Goal: Task Accomplishment & Management: Complete application form

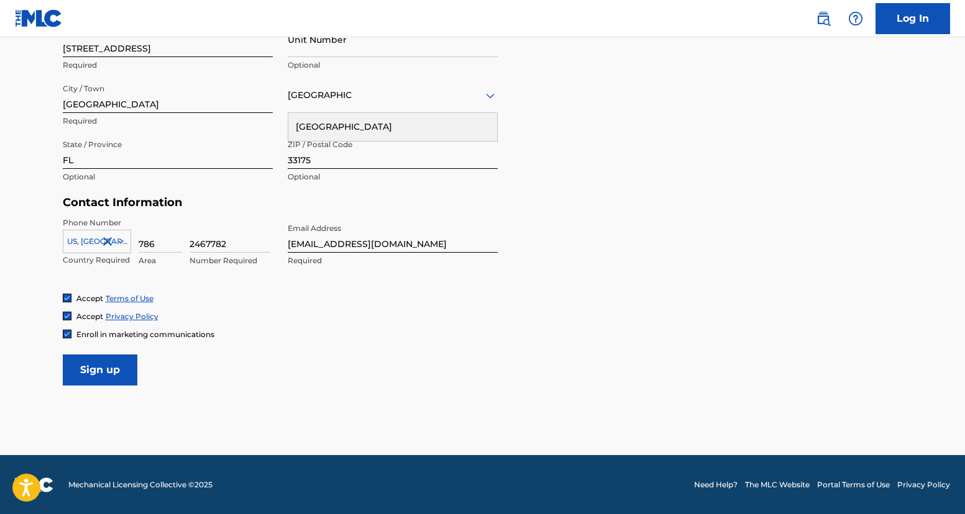
click at [104, 367] on input "Sign up" at bounding box center [100, 370] width 75 height 31
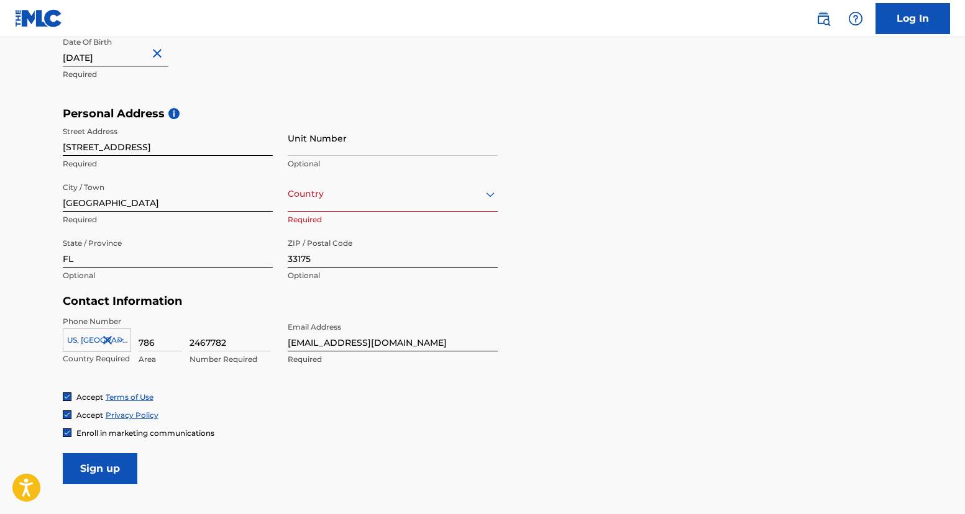
scroll to position [350, 0]
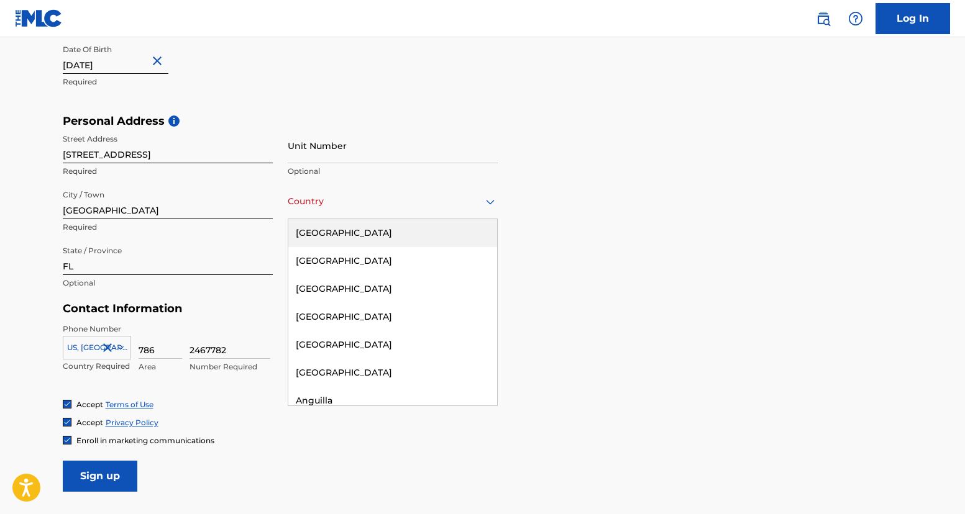
click at [407, 204] on div "[GEOGRAPHIC_DATA]" at bounding box center [393, 202] width 210 height 16
click at [377, 231] on div "[GEOGRAPHIC_DATA]" at bounding box center [392, 233] width 209 height 28
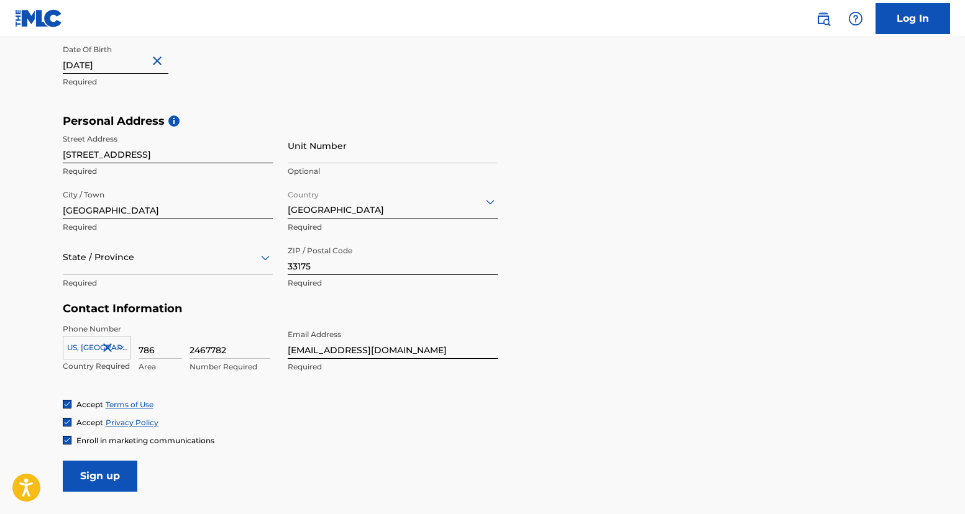
click at [256, 426] on div "Accept Privacy Policy" at bounding box center [483, 423] width 840 height 11
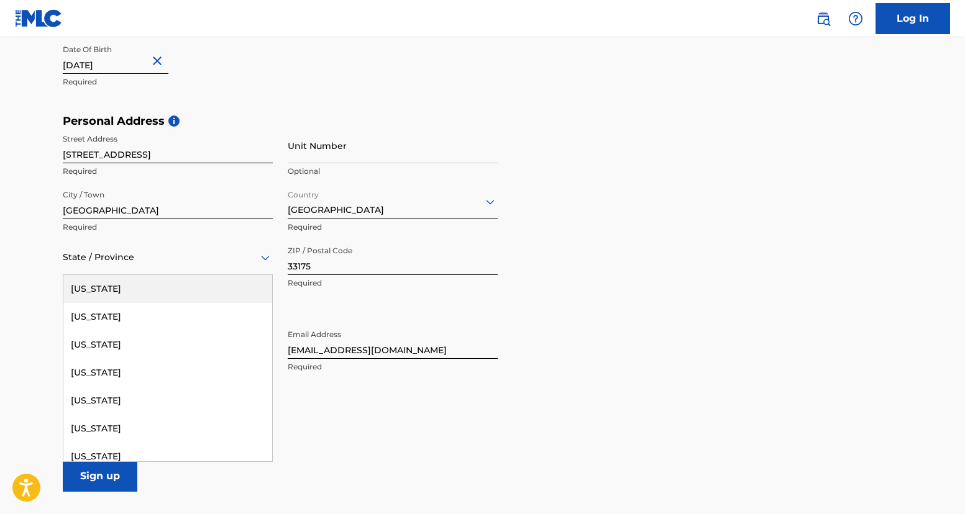
click at [189, 269] on div "State / Province" at bounding box center [168, 257] width 210 height 35
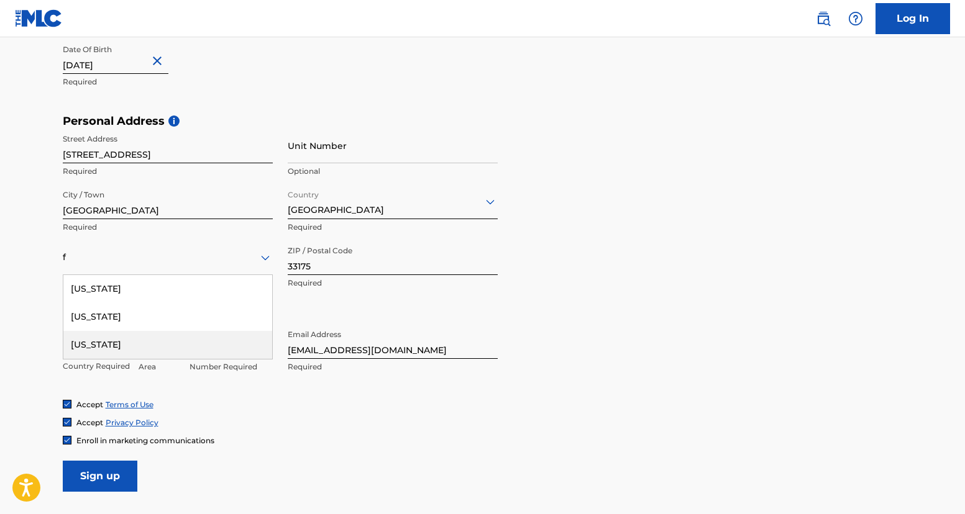
type input "f"
click at [296, 434] on div "Accept Terms of Use Accept Privacy Policy Enroll in marketing communications" at bounding box center [483, 423] width 840 height 47
click at [144, 257] on div at bounding box center [168, 258] width 210 height 16
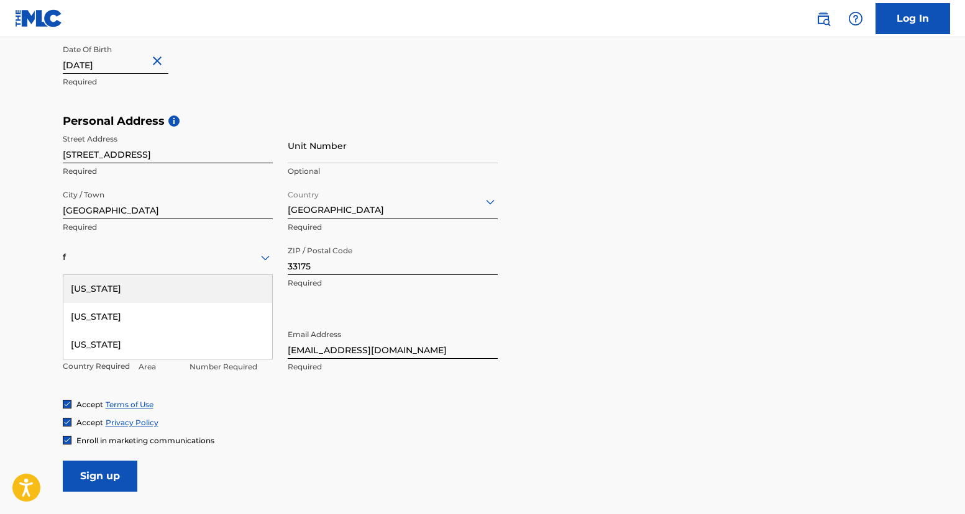
type input "f"
click at [37, 332] on main "The MLC uses identity verification before a user is registered to comply with K…" at bounding box center [482, 124] width 965 height 875
click at [140, 269] on div "State / Province" at bounding box center [168, 257] width 210 height 35
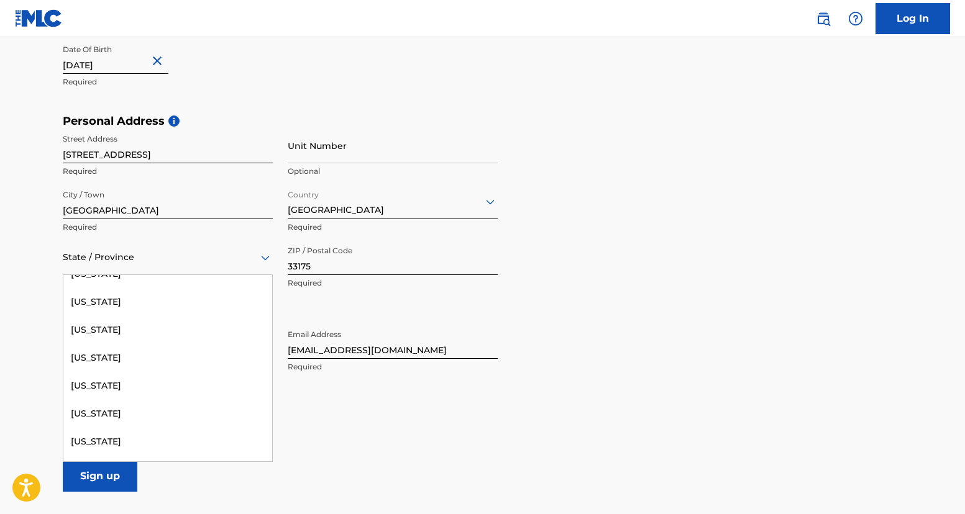
scroll to position [156, 0]
click at [98, 406] on div "[US_STATE]" at bounding box center [167, 413] width 209 height 28
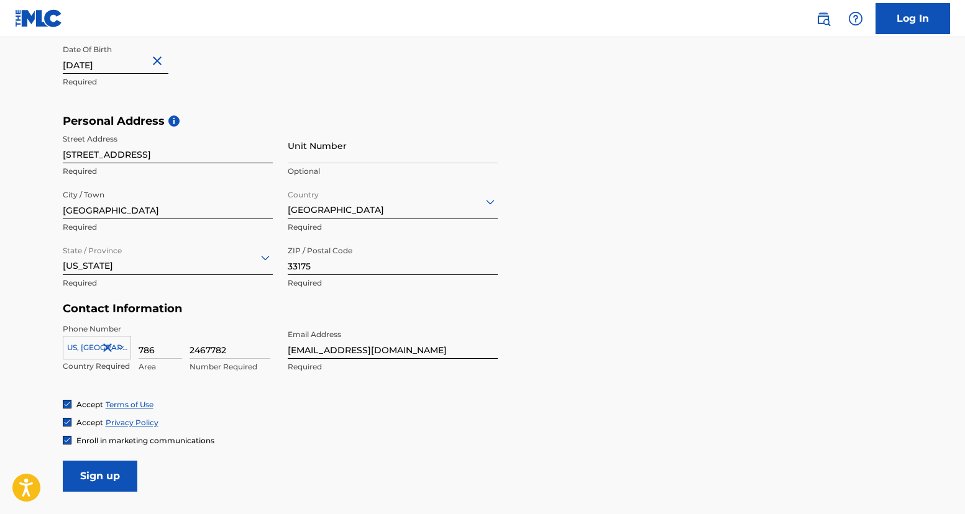
click at [106, 477] on input "Sign up" at bounding box center [100, 476] width 75 height 31
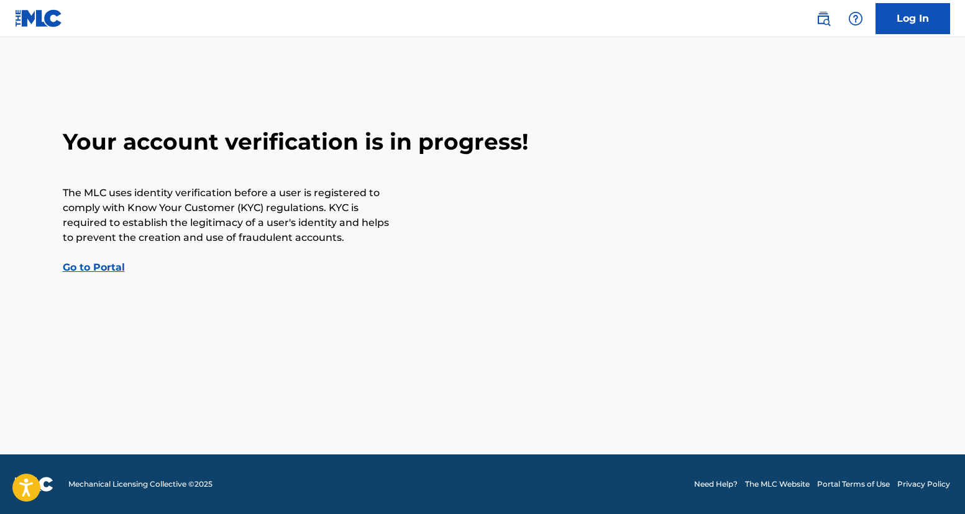
click at [96, 269] on link "Go to Portal" at bounding box center [94, 268] width 62 height 12
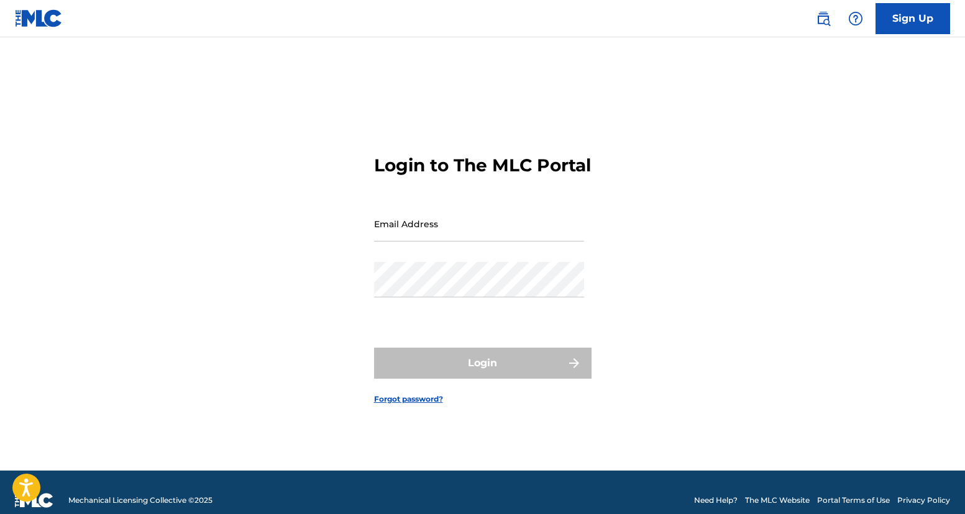
scroll to position [16, 0]
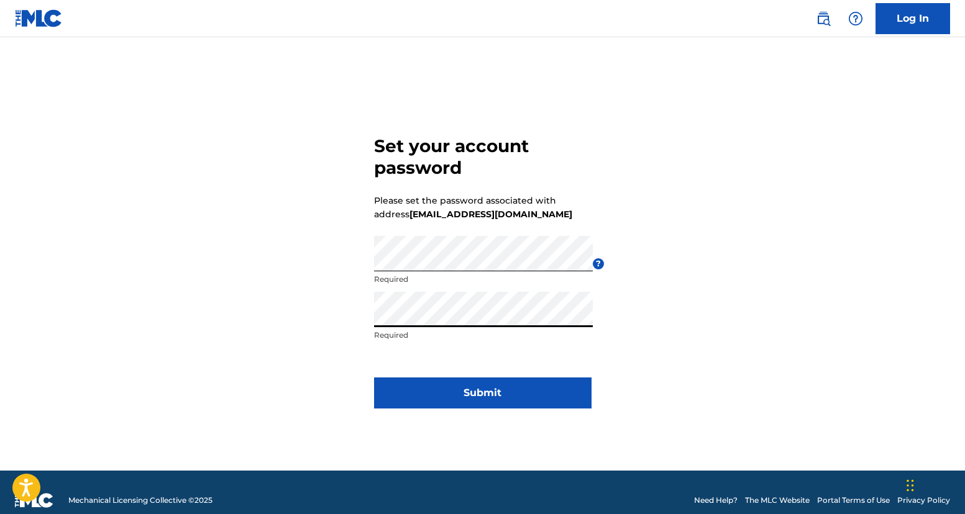
click at [490, 390] on button "Submit" at bounding box center [482, 393] width 217 height 31
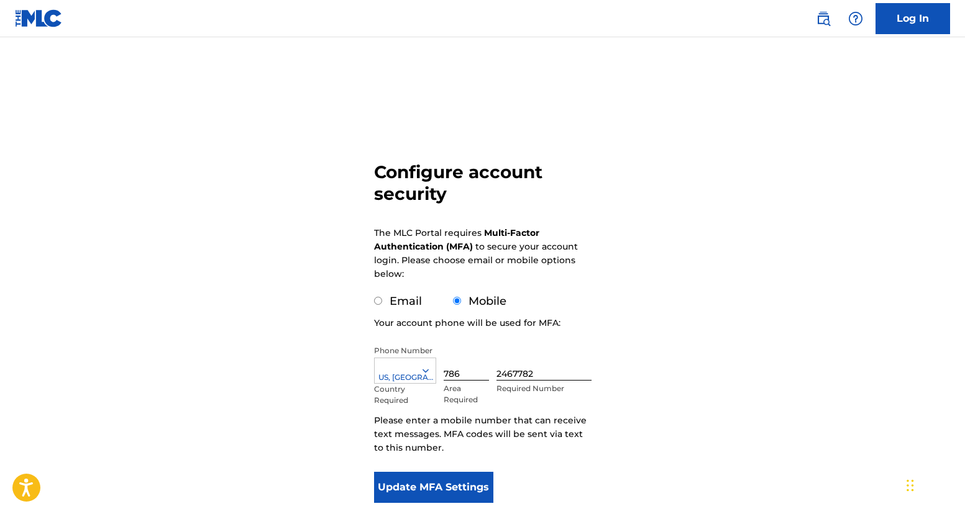
scroll to position [83, 0]
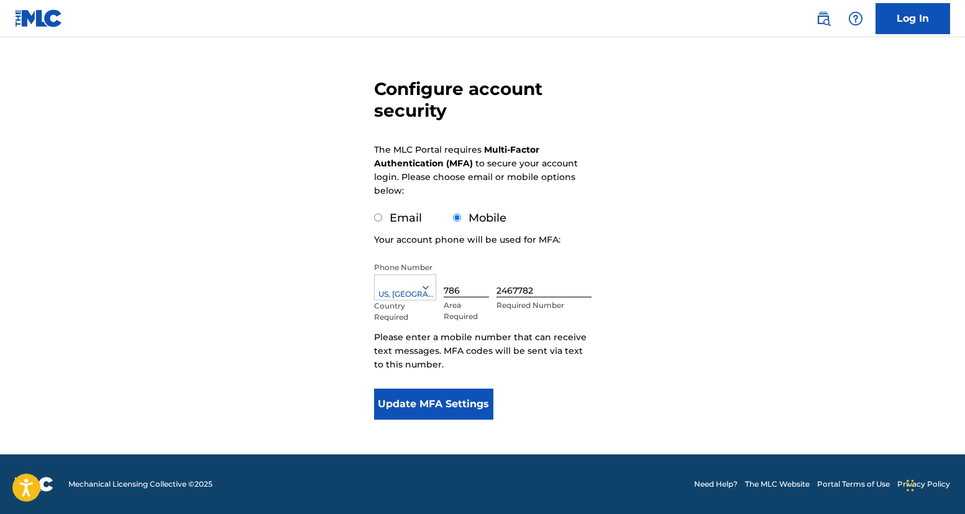
click at [375, 220] on input "Email" at bounding box center [378, 218] width 8 height 8
radio input "true"
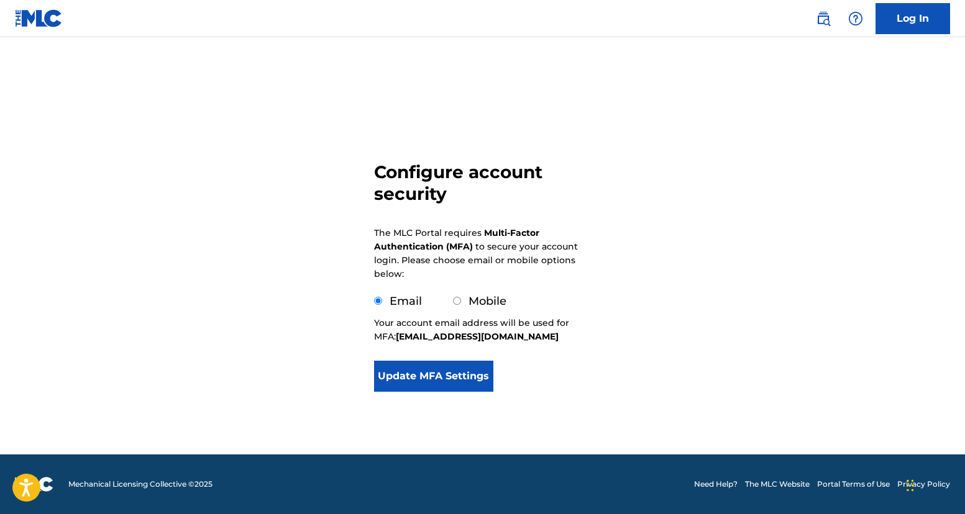
click at [413, 378] on button "Update MFA Settings" at bounding box center [434, 376] width 120 height 31
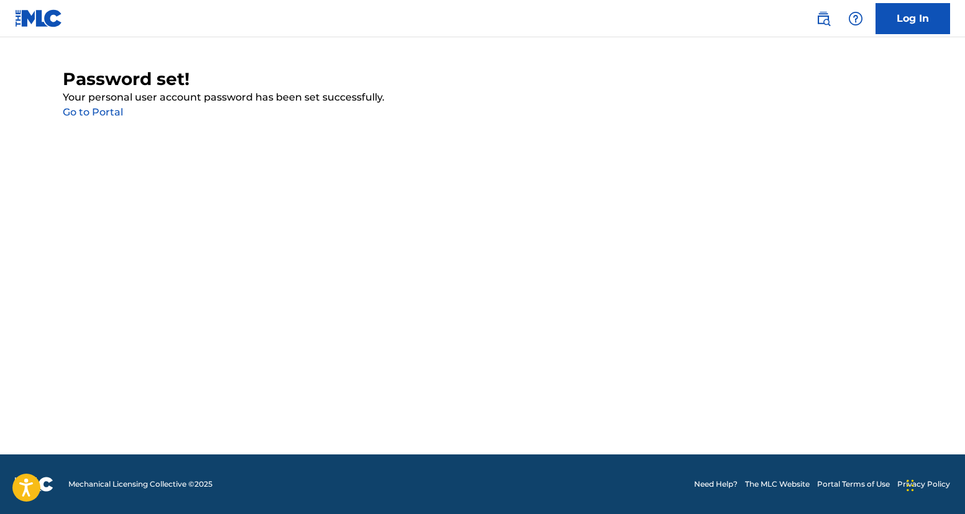
click at [107, 112] on link "Go to Portal" at bounding box center [93, 112] width 60 height 12
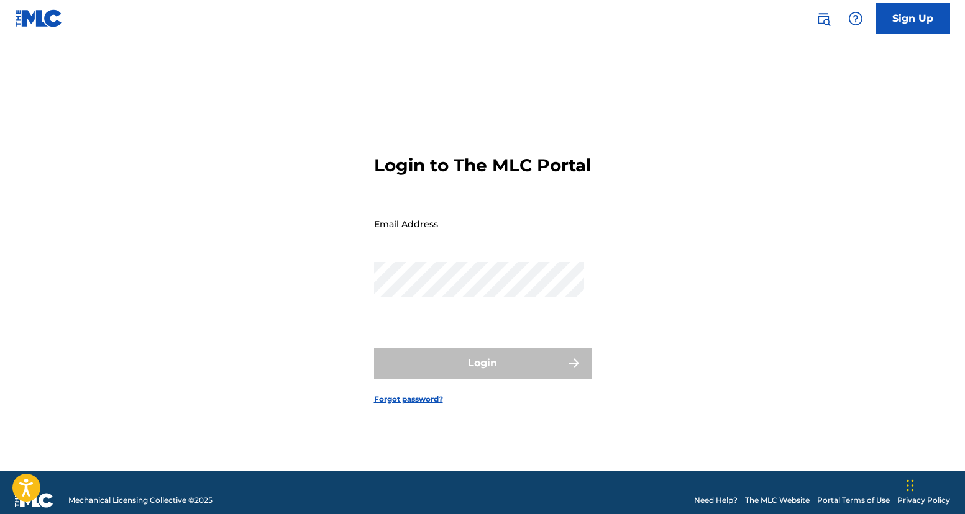
click at [432, 232] on input "Email Address" at bounding box center [479, 223] width 210 height 35
type input "[EMAIL_ADDRESS][DOMAIN_NAME]"
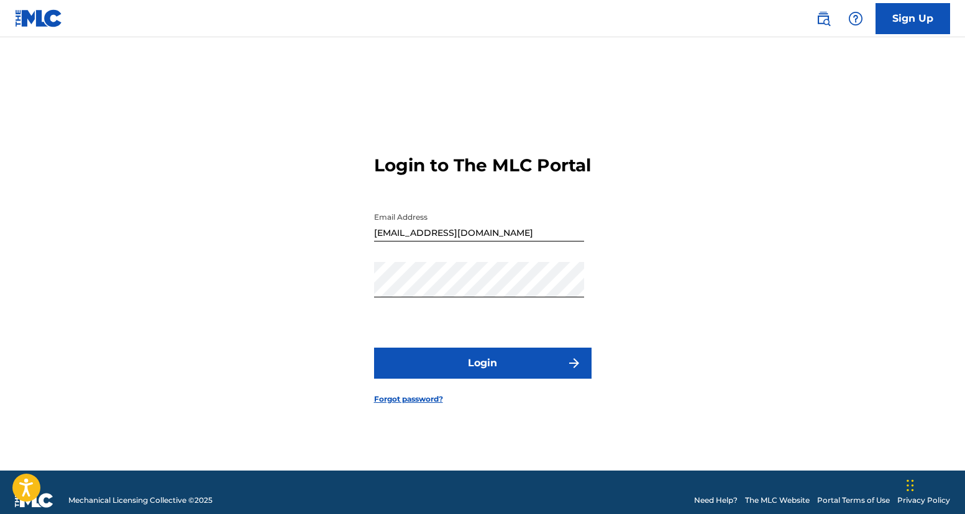
click at [485, 364] on button "Login" at bounding box center [482, 363] width 217 height 31
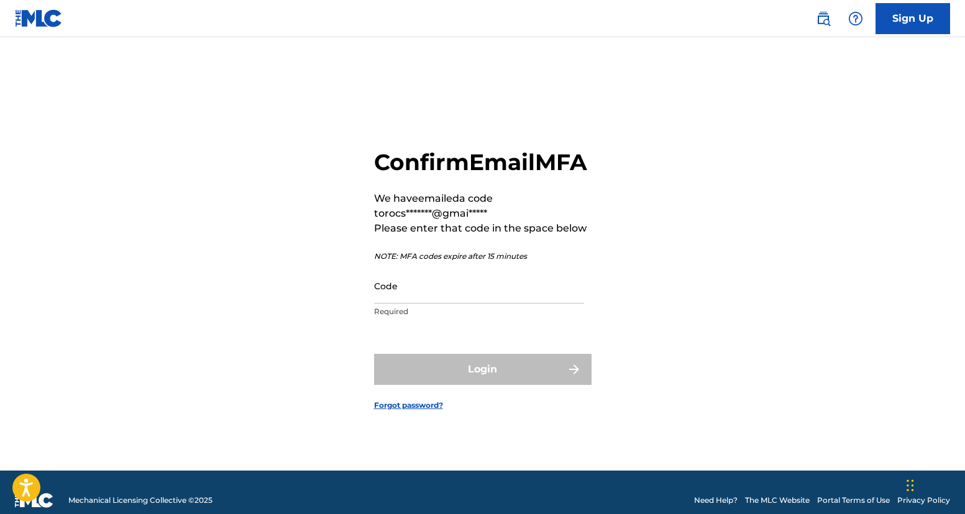
click at [493, 303] on input "Code" at bounding box center [479, 285] width 210 height 35
paste input "437648"
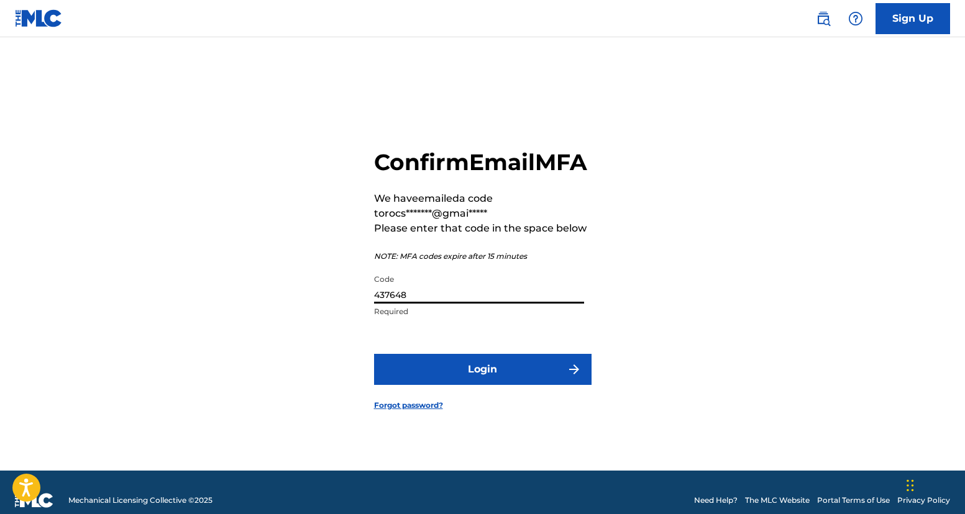
type input "437648"
click at [480, 385] on button "Login" at bounding box center [482, 369] width 217 height 31
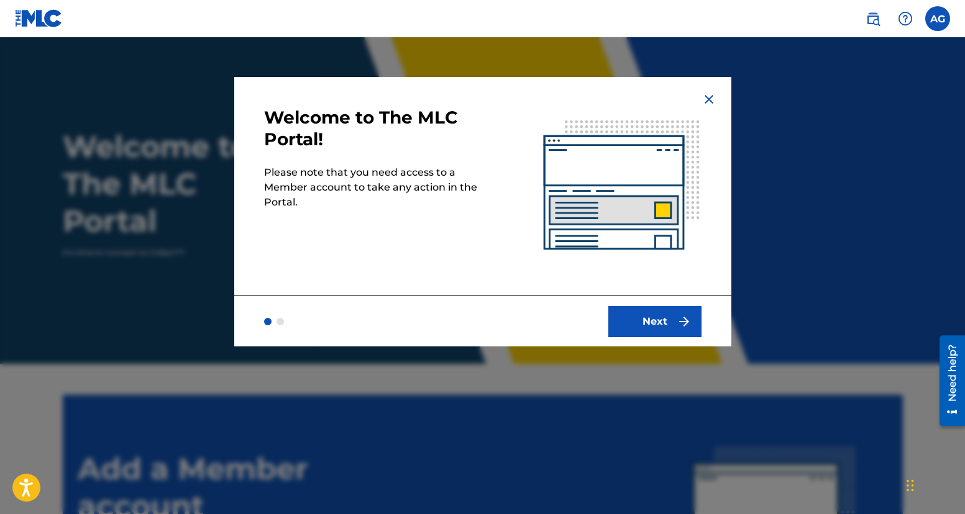
click at [660, 324] on button "Next" at bounding box center [654, 321] width 93 height 31
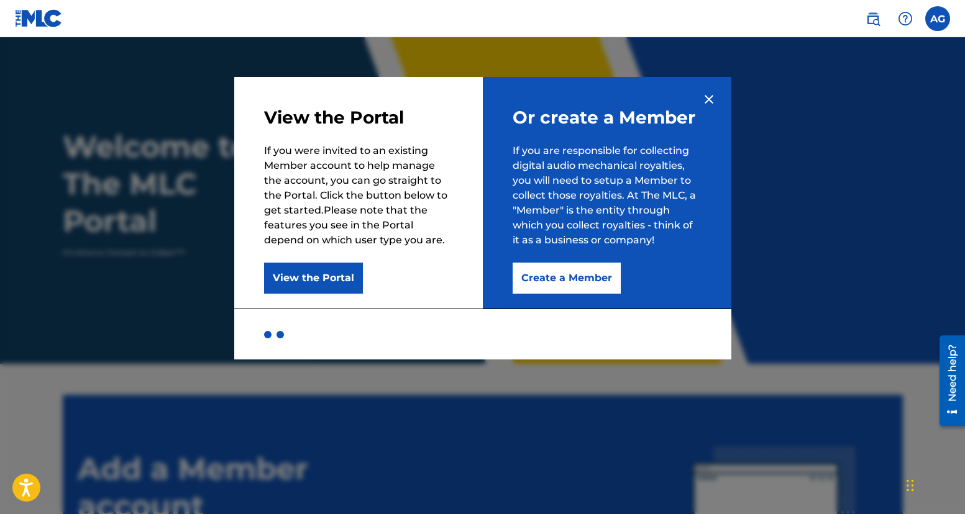
click at [278, 337] on div at bounding box center [279, 334] width 7 height 7
click at [264, 334] on div at bounding box center [267, 334] width 7 height 7
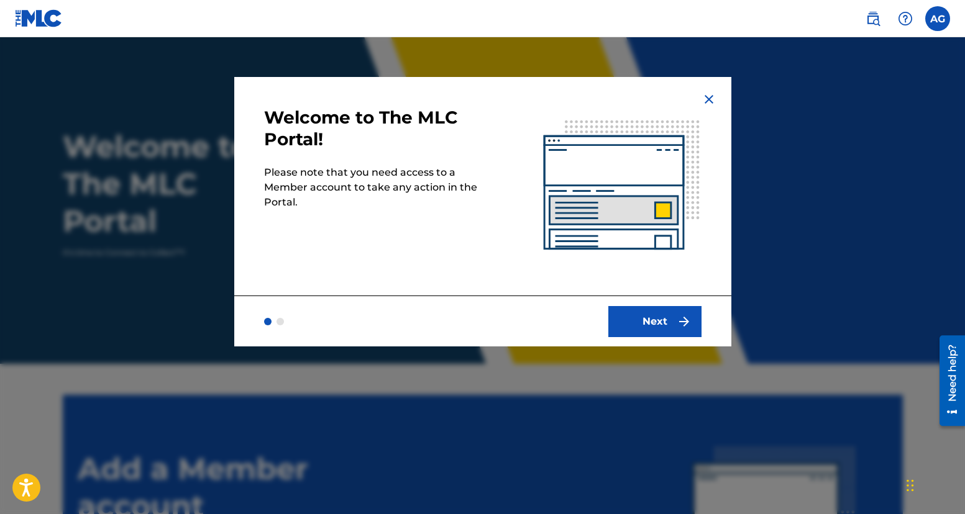
click at [652, 329] on button "Next" at bounding box center [654, 321] width 93 height 31
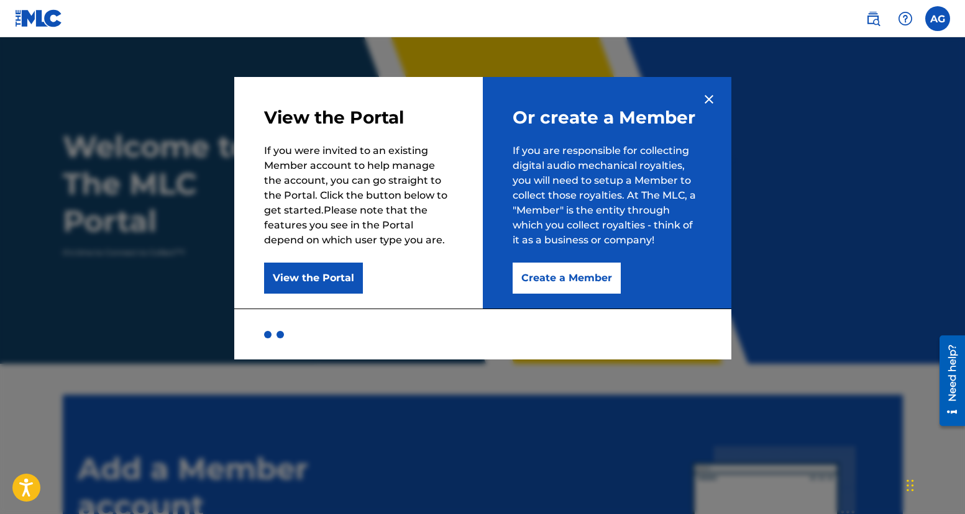
click at [572, 278] on button "Create a Member" at bounding box center [567, 278] width 108 height 31
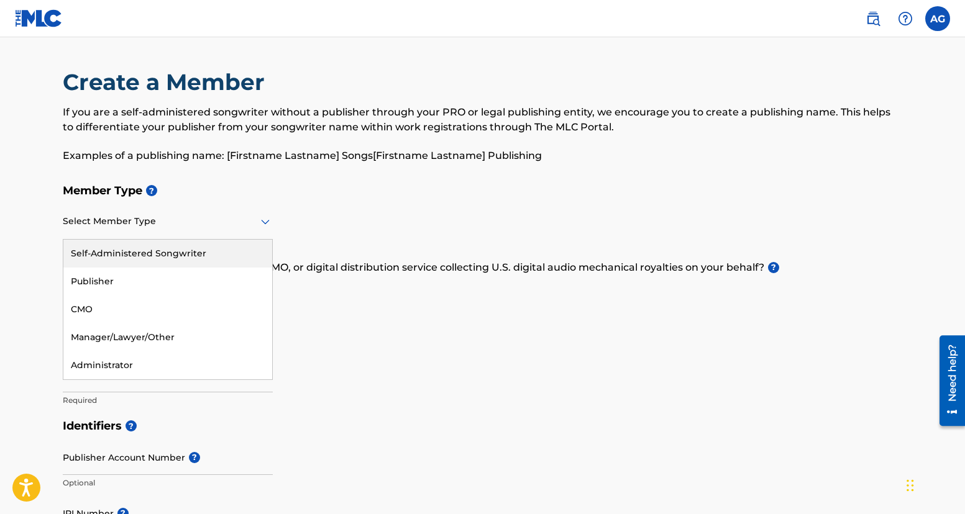
click at [87, 225] on div at bounding box center [168, 222] width 210 height 16
click at [142, 254] on div "Self-Administered Songwriter" at bounding box center [167, 254] width 209 height 28
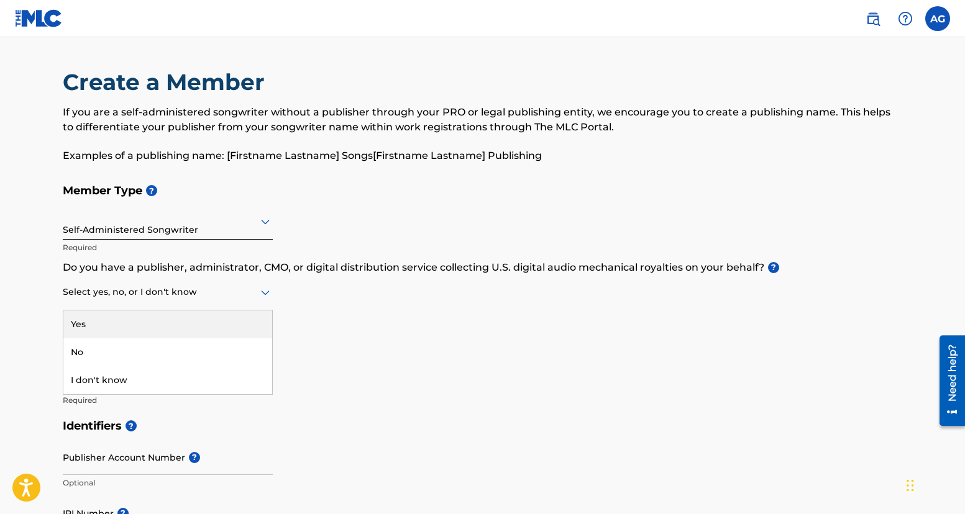
click at [215, 297] on div at bounding box center [168, 293] width 210 height 16
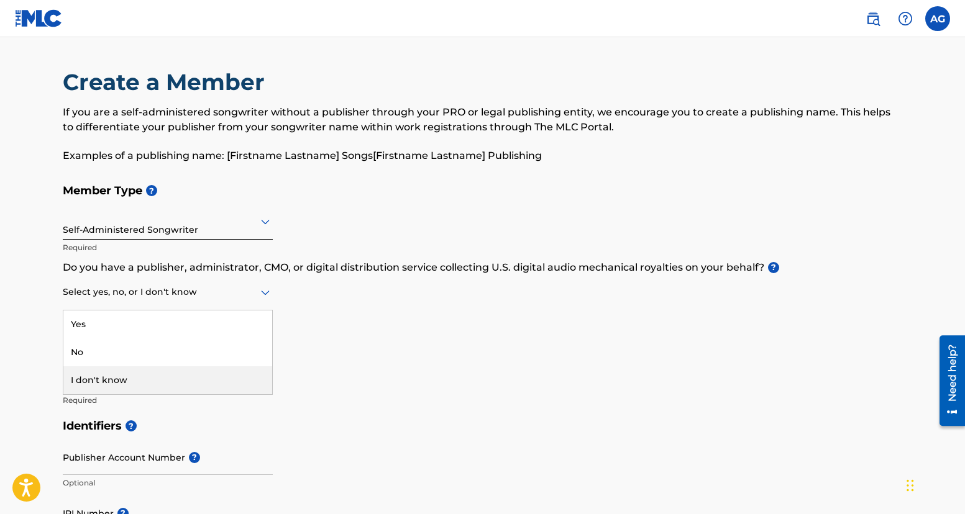
click at [147, 373] on div "I don't know" at bounding box center [167, 381] width 209 height 28
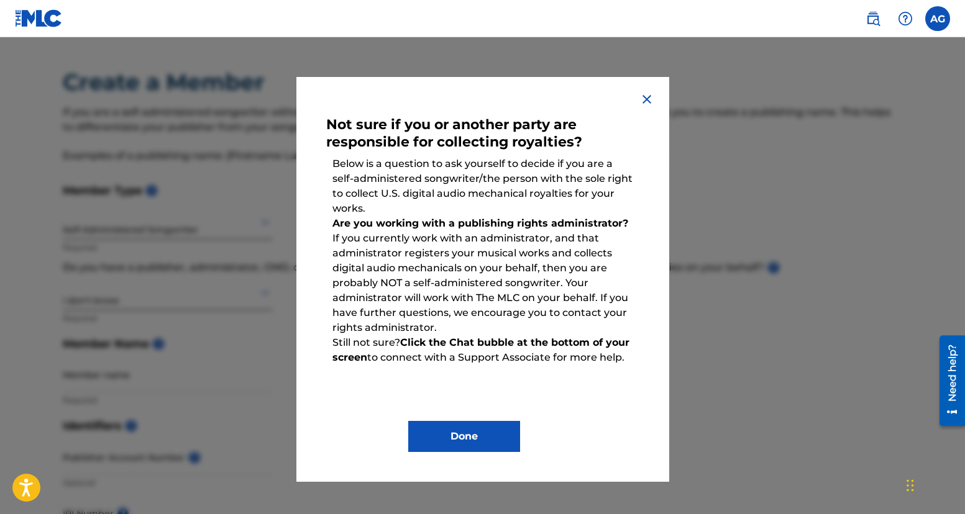
click at [647, 101] on img at bounding box center [646, 99] width 15 height 15
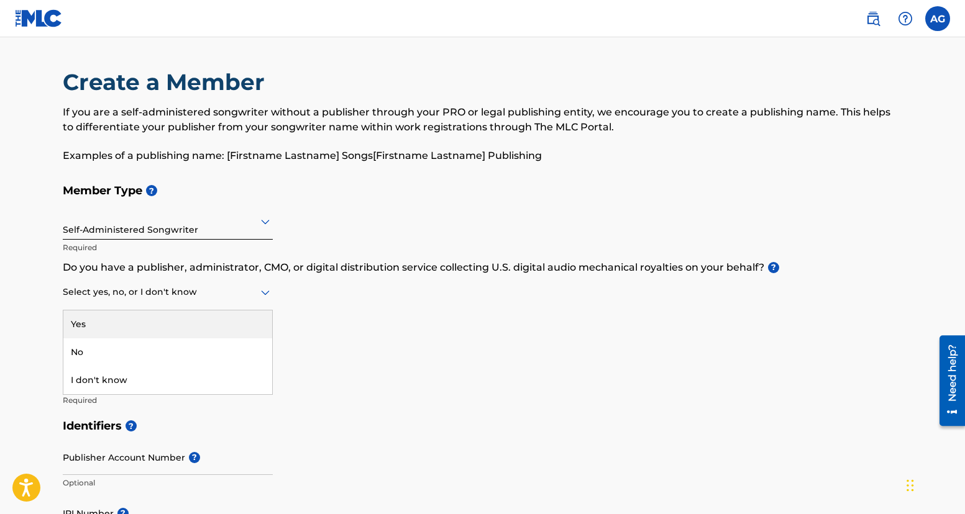
click at [190, 295] on div at bounding box center [168, 293] width 210 height 16
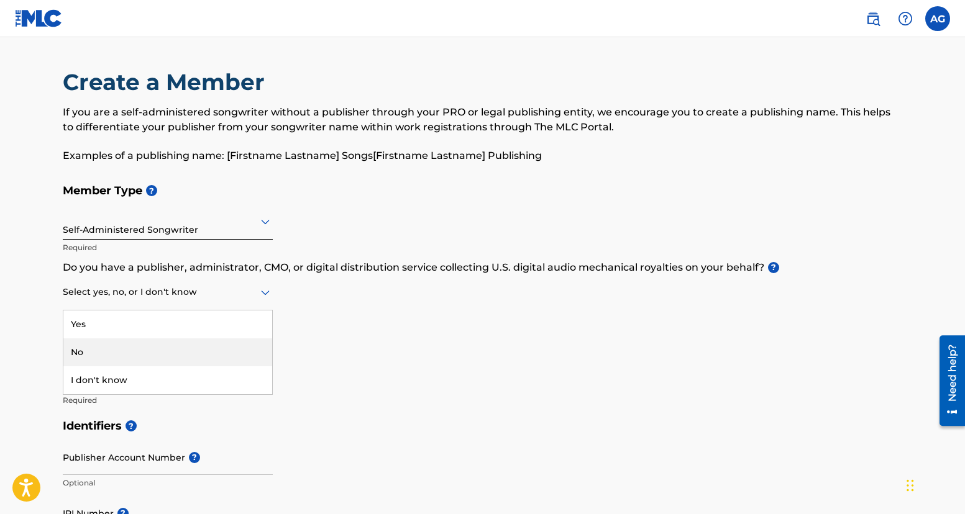
click at [132, 350] on div "No" at bounding box center [167, 353] width 209 height 28
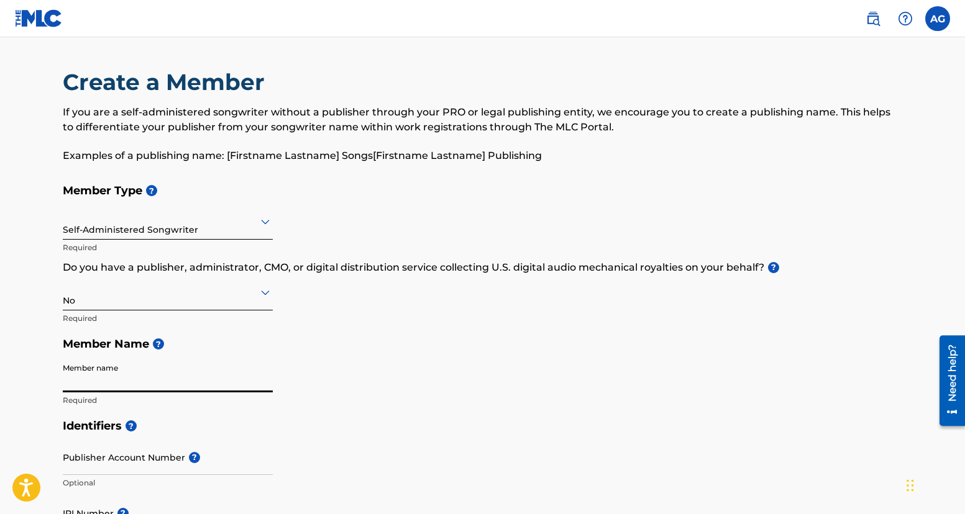
click at [129, 383] on input "Member name" at bounding box center [168, 374] width 210 height 35
type input "Adrian Gonzalez"
type input "12525 SW 31st St"
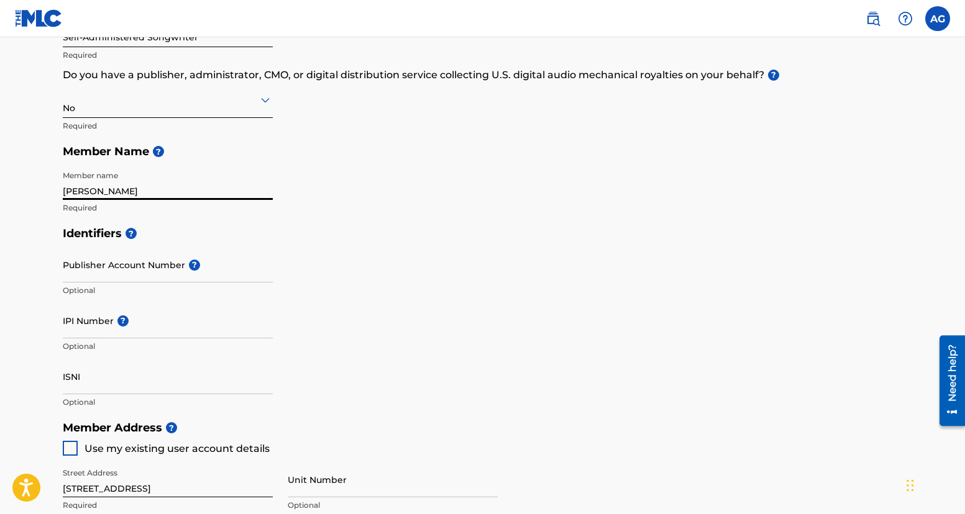
scroll to position [196, 0]
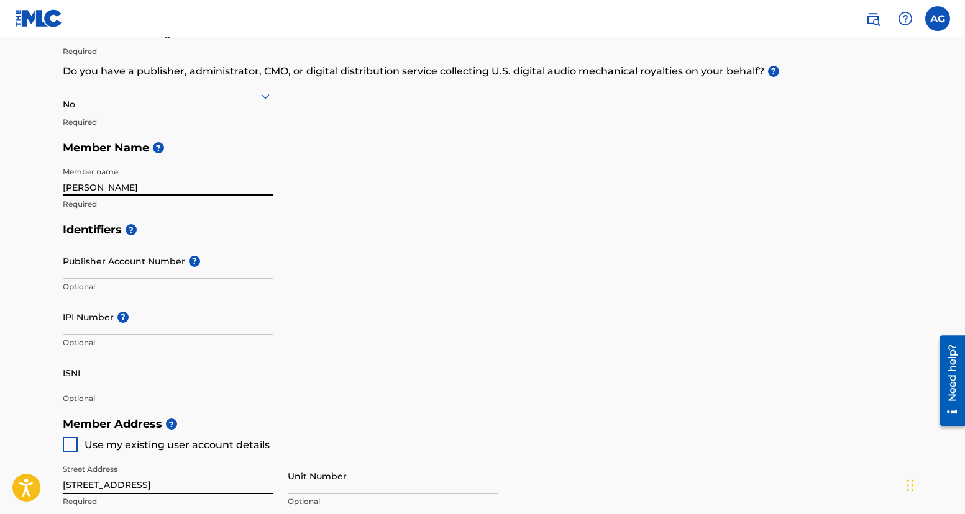
click at [150, 268] on input "Publisher Account Number ?" at bounding box center [168, 261] width 210 height 35
click at [365, 234] on h5 "Identifiers ?" at bounding box center [483, 230] width 840 height 27
click at [92, 317] on input "IPI Number ?" at bounding box center [168, 316] width 210 height 35
paste input "#743927026"
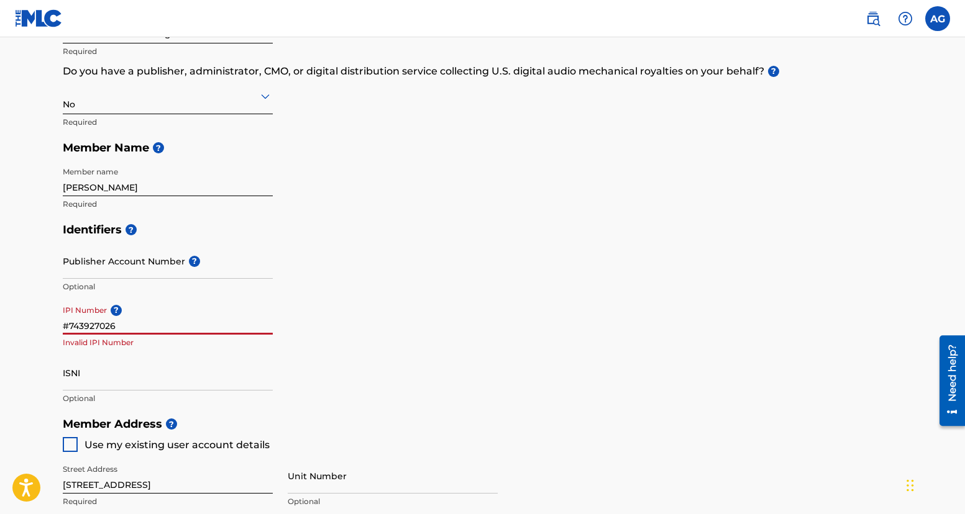
click at [42, 345] on main "Create a Member If you are a self-administered songwriter without a publisher t…" at bounding box center [482, 399] width 965 height 1116
click at [71, 326] on input "#743927026" at bounding box center [168, 316] width 210 height 35
type input "743927026"
click at [40, 368] on main "Create a Member If you are a self-administered songwriter without a publisher t…" at bounding box center [482, 399] width 965 height 1116
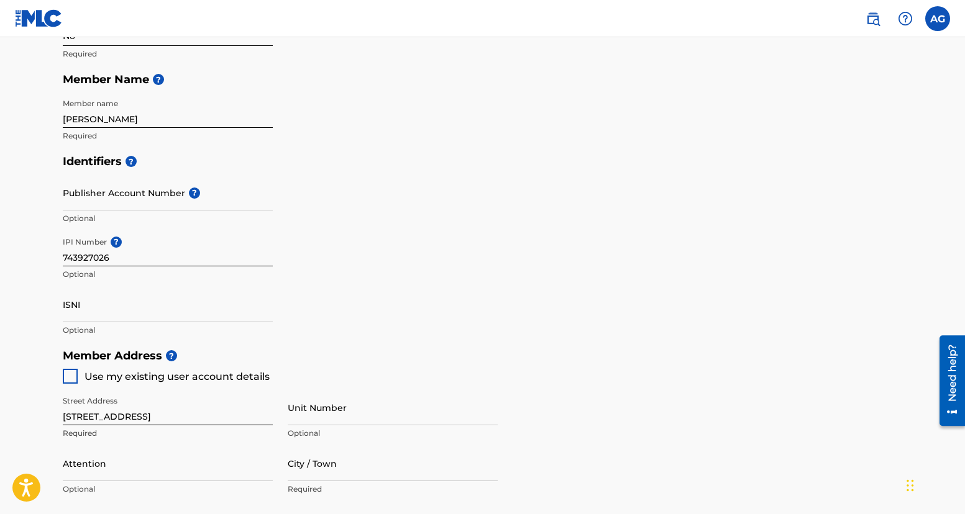
scroll to position [270, 0]
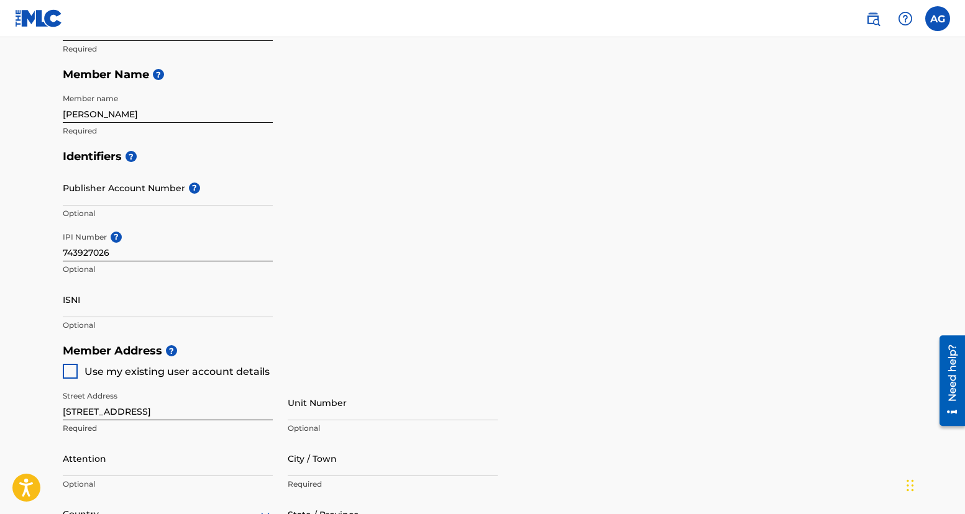
click at [67, 370] on div at bounding box center [70, 371] width 15 height 15
type input "[STREET_ADDRESS]"
type input "[GEOGRAPHIC_DATA]"
type input "33175"
type input "786"
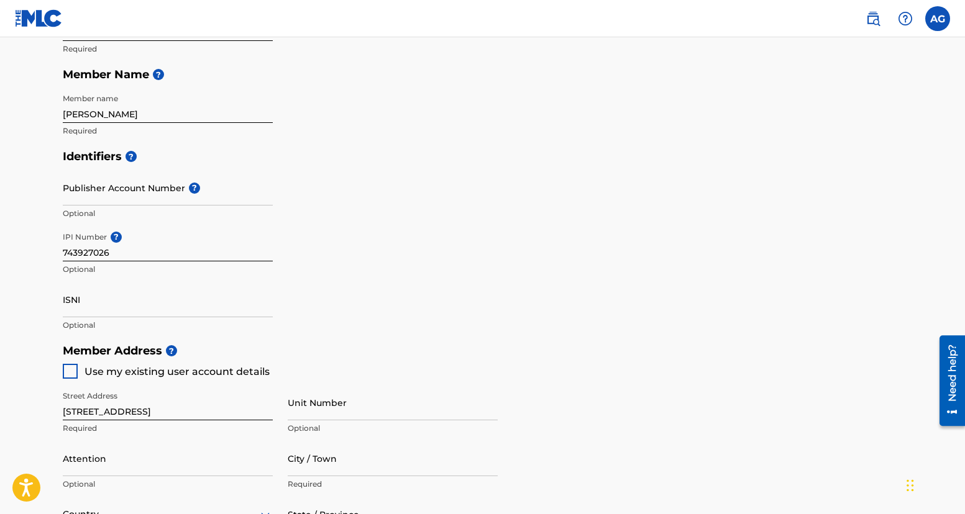
type input "2467782"
type input "[EMAIL_ADDRESS][DOMAIN_NAME]"
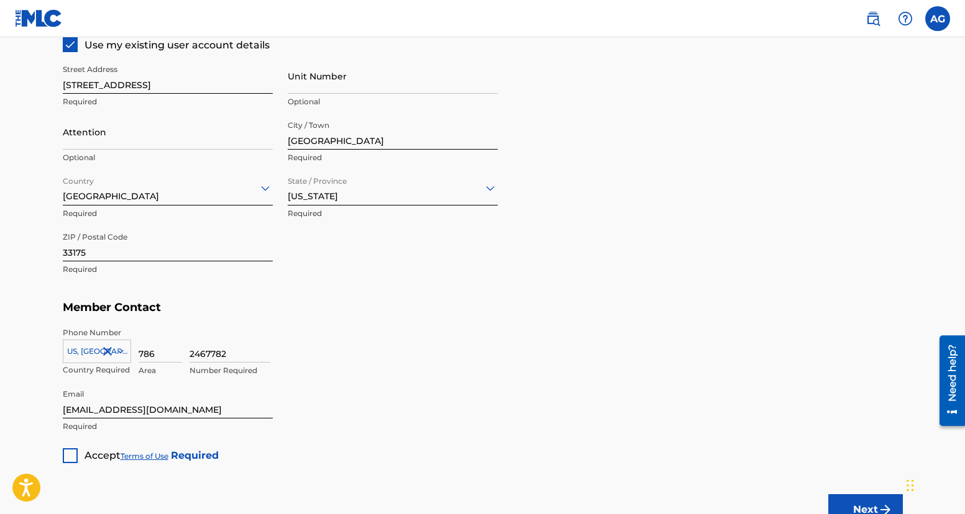
scroll to position [597, 0]
click at [69, 452] on div at bounding box center [70, 455] width 15 height 15
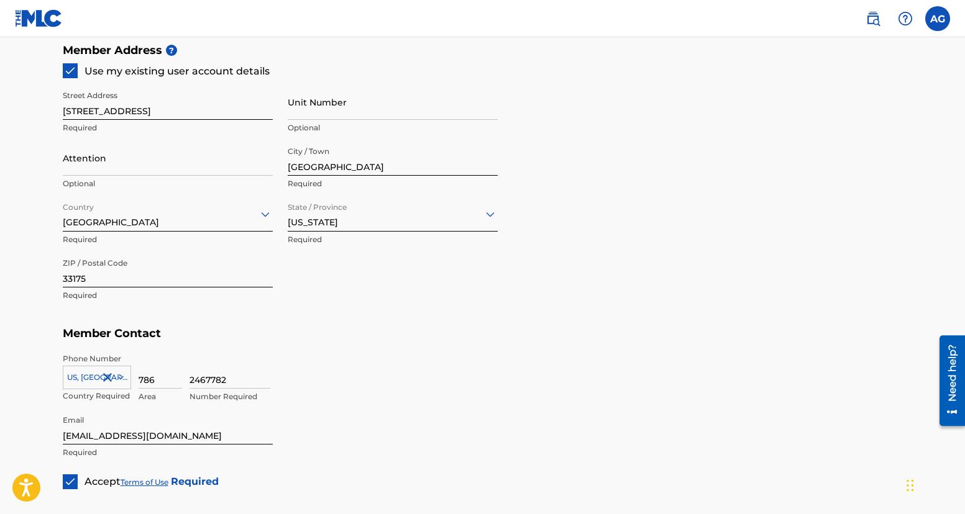
scroll to position [698, 0]
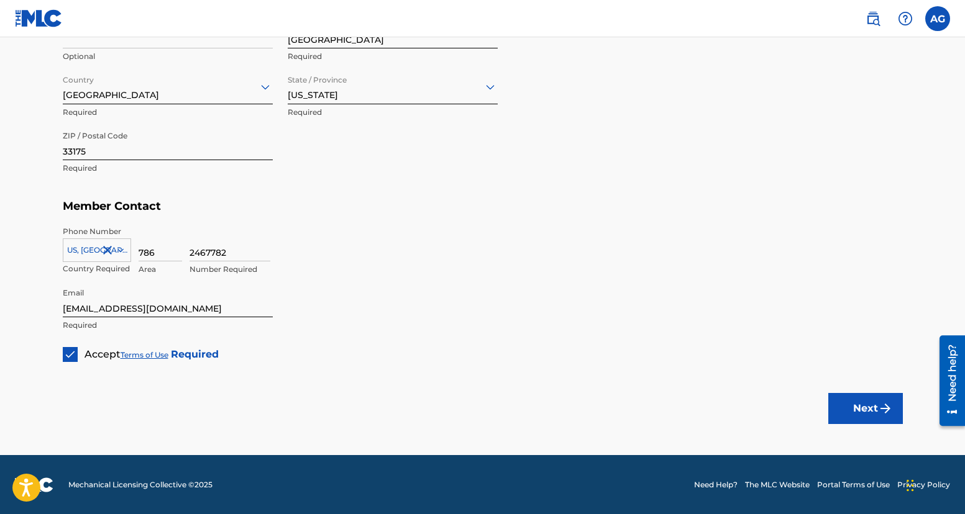
click at [872, 414] on button "Next" at bounding box center [865, 408] width 75 height 31
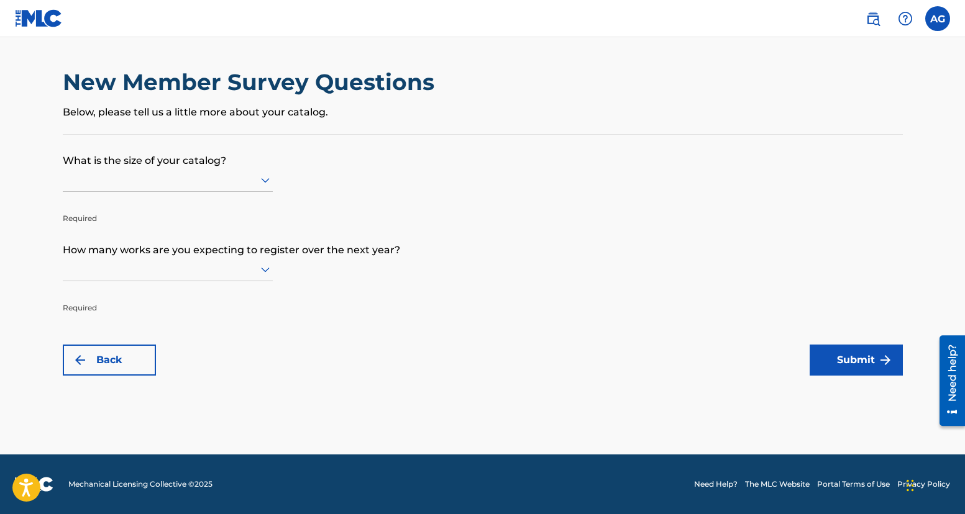
click at [149, 182] on div at bounding box center [168, 180] width 210 height 16
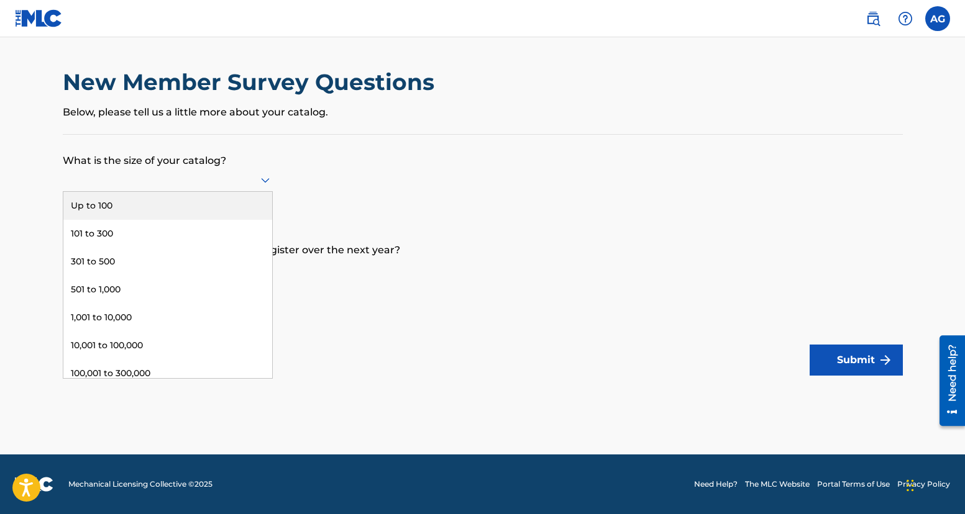
click at [132, 201] on div "Up to 100" at bounding box center [167, 206] width 209 height 28
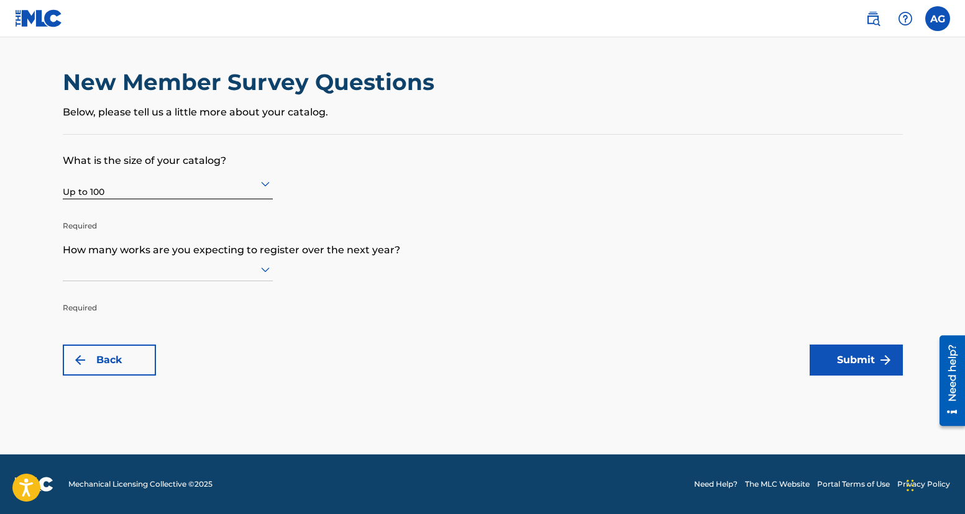
click at [111, 273] on div at bounding box center [168, 270] width 210 height 16
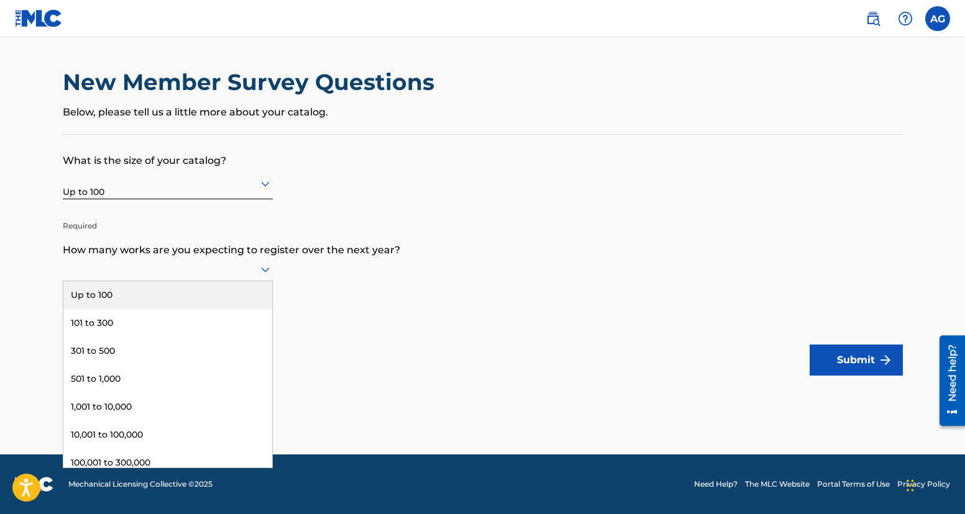
click at [104, 298] on div "Up to 100" at bounding box center [167, 295] width 209 height 28
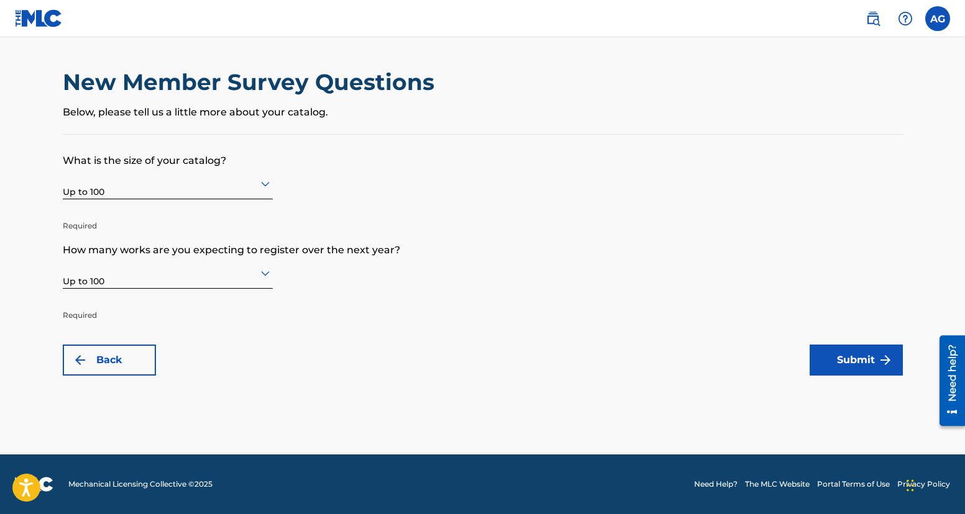
click at [849, 358] on button "Submit" at bounding box center [856, 360] width 93 height 31
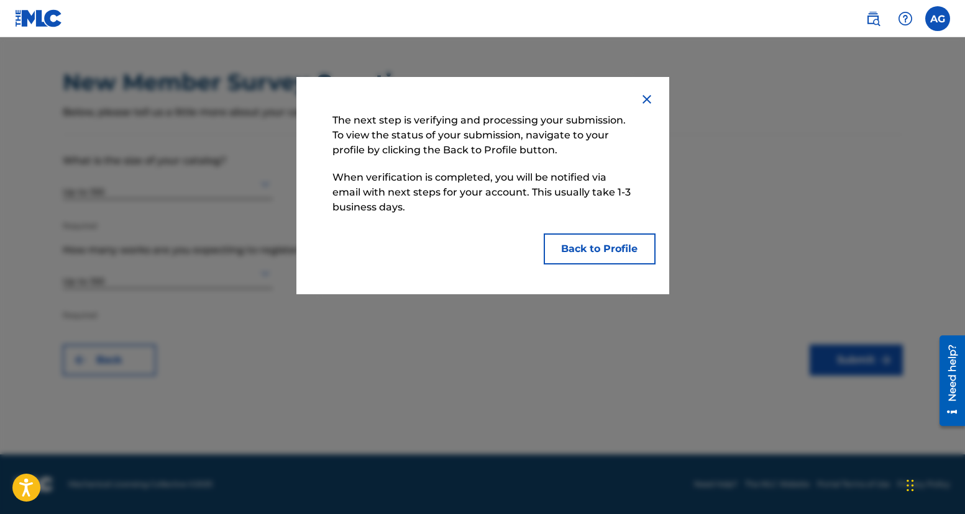
click at [624, 249] on button "Back to Profile" at bounding box center [600, 249] width 112 height 31
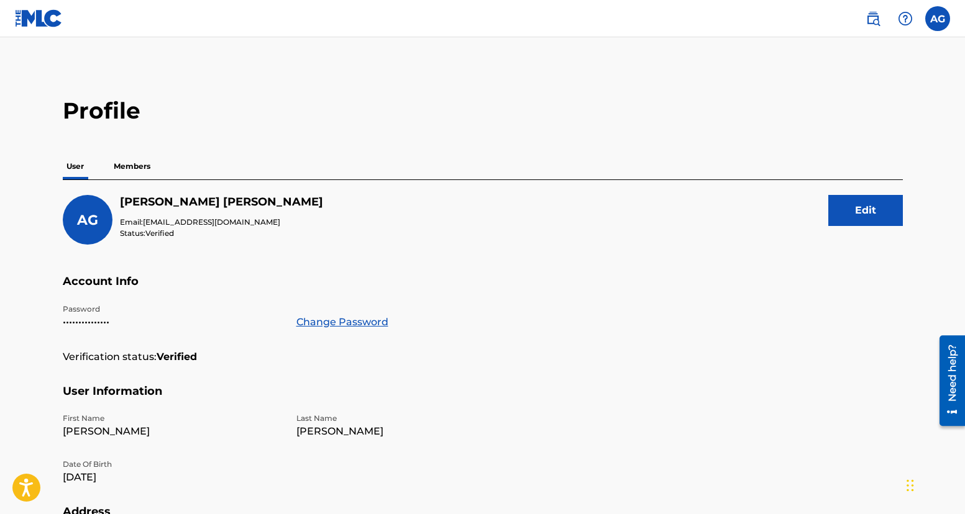
click at [44, 19] on img at bounding box center [39, 18] width 48 height 18
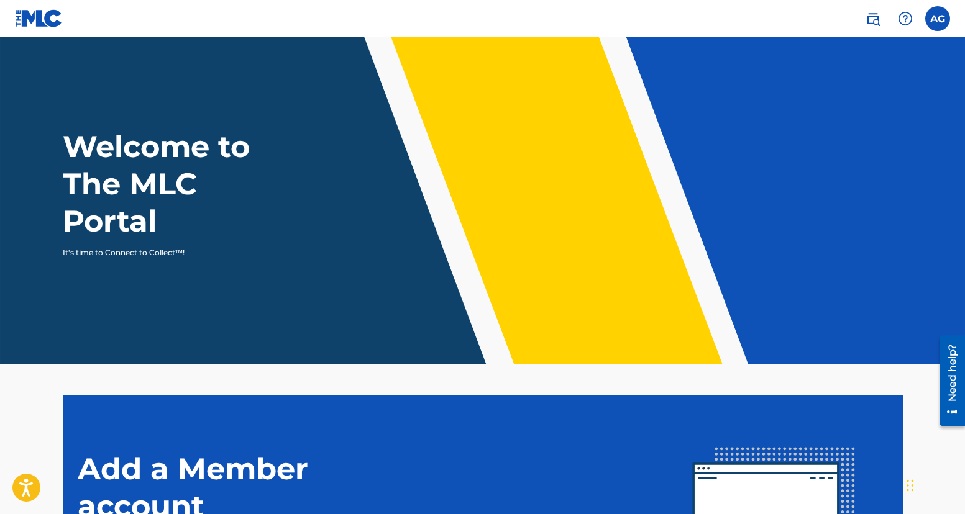
click at [941, 19] on label at bounding box center [937, 18] width 25 height 25
click at [938, 19] on input "AG Adrian Gonzalez rocsolmiami@gmail.com Notification Preferences Profile Log o…" at bounding box center [938, 19] width 0 height 0
click at [941, 19] on div "AG AG Adrian Gonzalez rocsolmiami@gmail.com Notification Preferences Profile Lo…" at bounding box center [937, 18] width 25 height 25
